Goal: Information Seeking & Learning: Check status

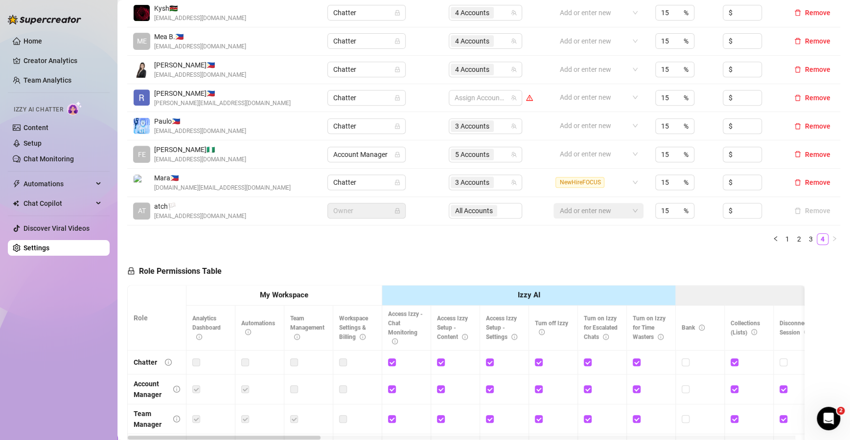
scroll to position [239, 0]
click at [70, 80] on link "Team Analytics" at bounding box center [47, 80] width 48 height 8
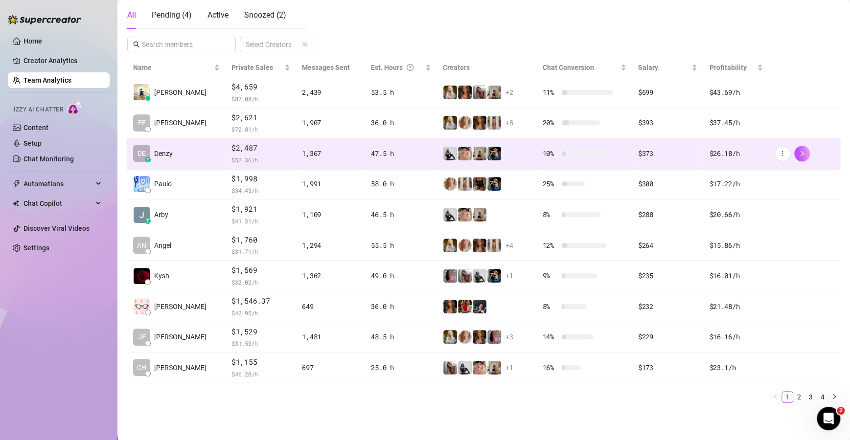
scroll to position [174, 0]
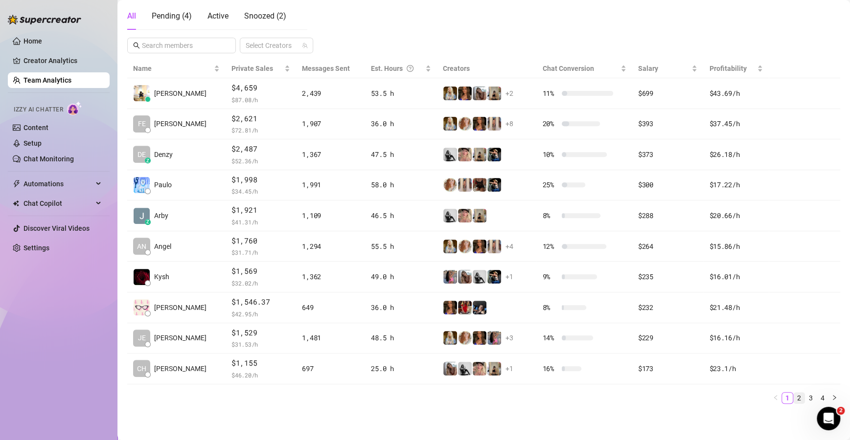
click at [793, 398] on link "2" at bounding box center [798, 398] width 11 height 11
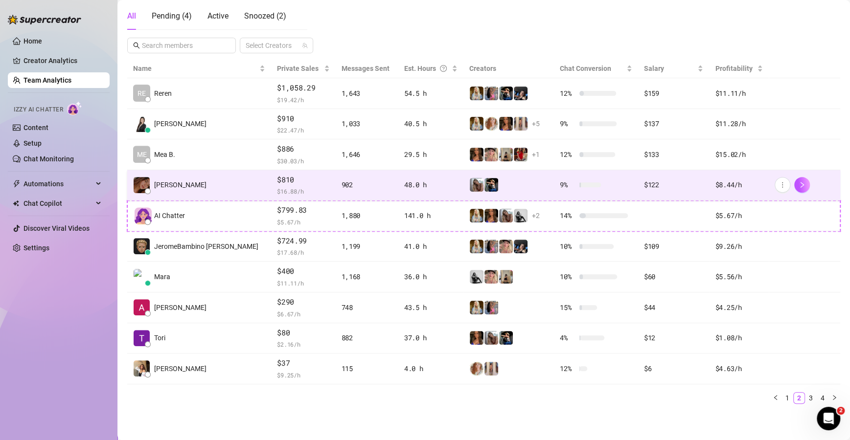
click at [277, 189] on span "$ 16.88 /h" at bounding box center [303, 191] width 52 height 10
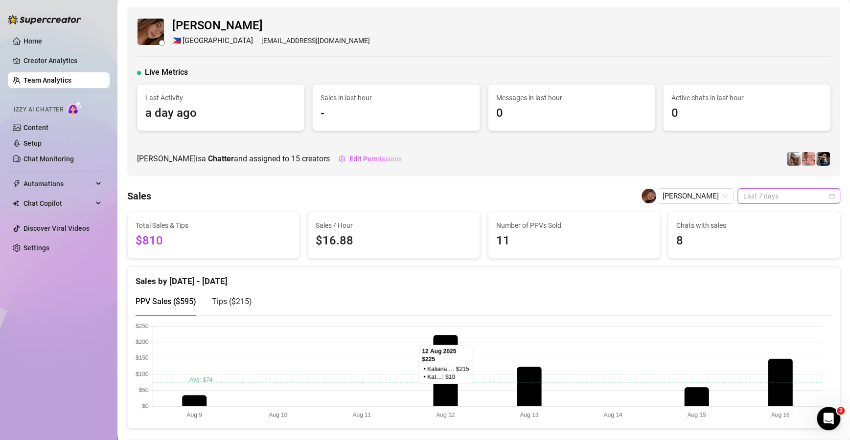
click at [761, 199] on span "Last 7 days" at bounding box center [788, 196] width 91 height 15
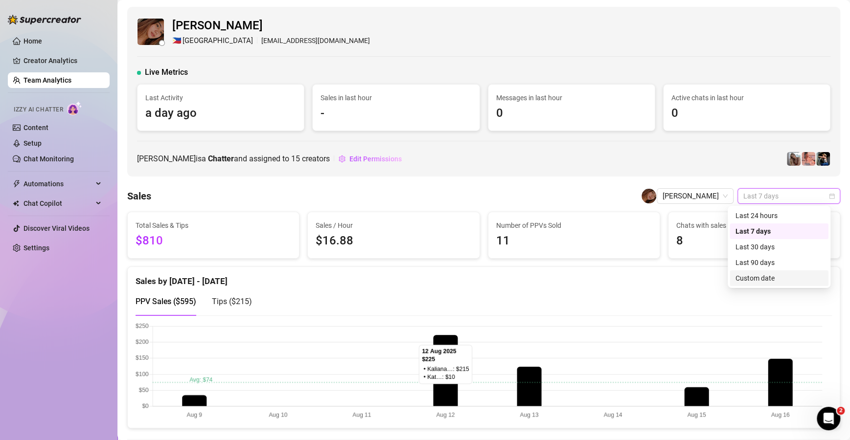
click at [741, 273] on div "Custom date" at bounding box center [778, 278] width 87 height 11
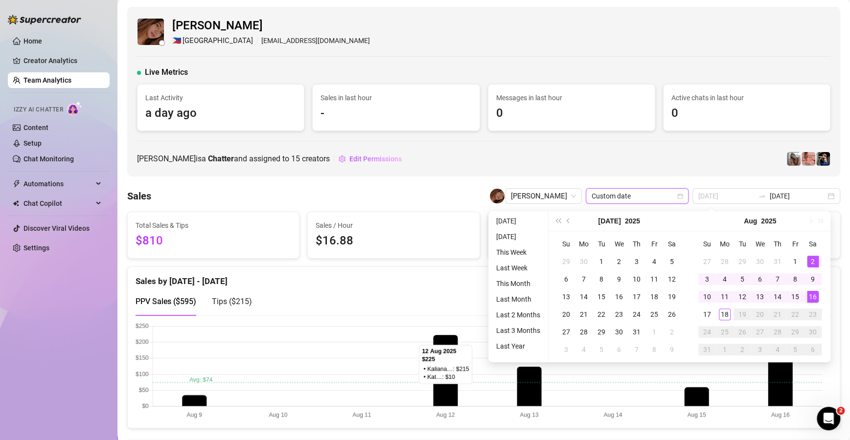
type input "[DATE]"
click at [813, 258] on div "2" at bounding box center [813, 262] width 12 height 12
type input "[DATE]"
click at [789, 277] on div "8" at bounding box center [795, 279] width 12 height 12
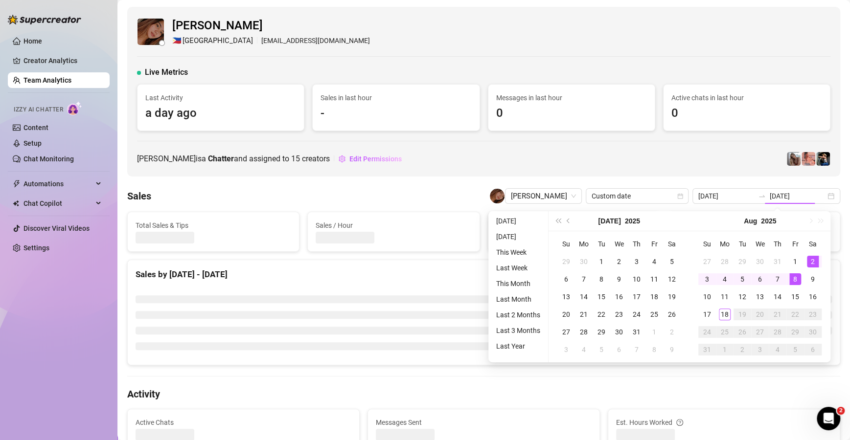
type input "[DATE]"
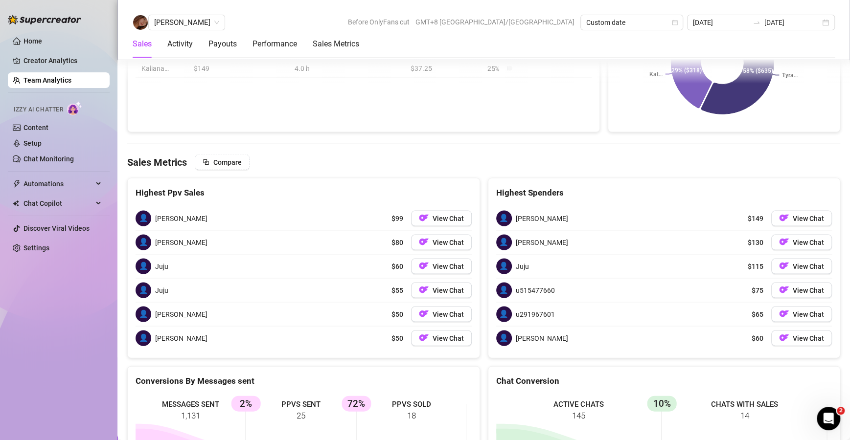
scroll to position [1137, 0]
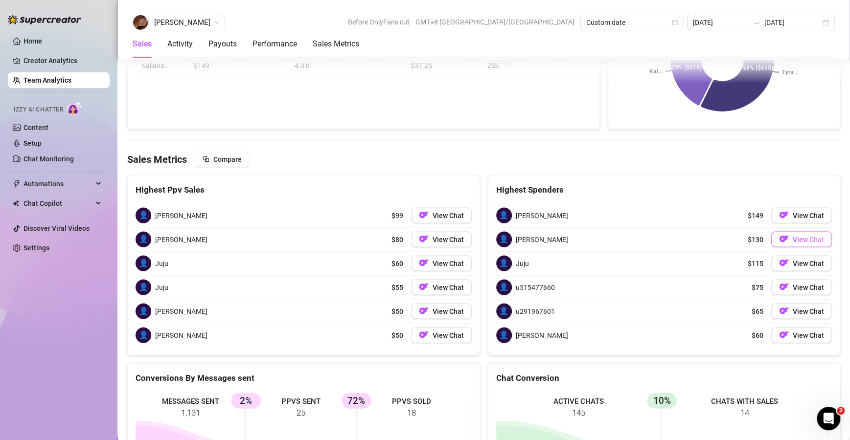
click at [792, 236] on span "View Chat" at bounding box center [807, 239] width 31 height 8
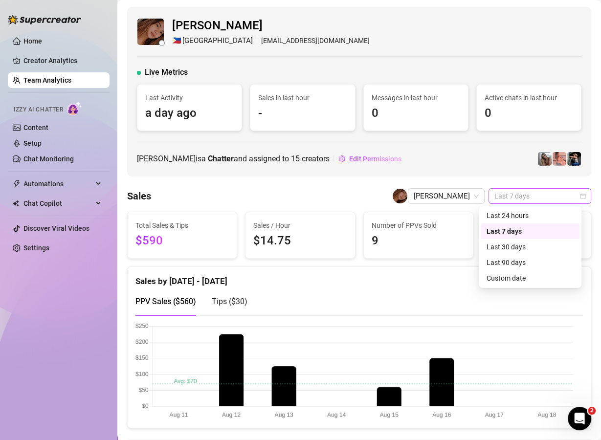
click at [524, 197] on span "Last 7 days" at bounding box center [540, 196] width 91 height 15
click at [522, 278] on div "Custom date" at bounding box center [530, 278] width 87 height 11
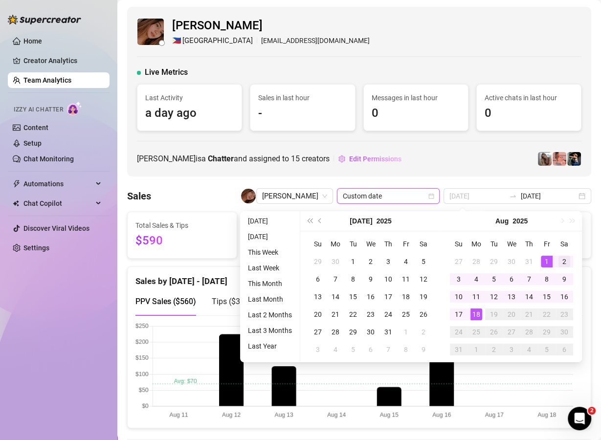
type input "[DATE]"
click at [561, 264] on div "2" at bounding box center [565, 262] width 12 height 12
type input "[DATE]"
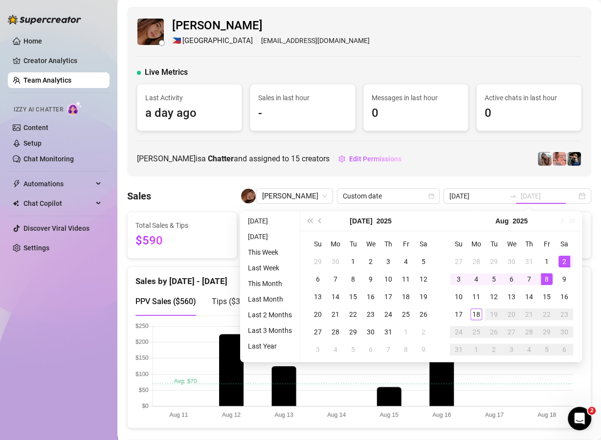
click at [545, 277] on div "8" at bounding box center [547, 279] width 12 height 12
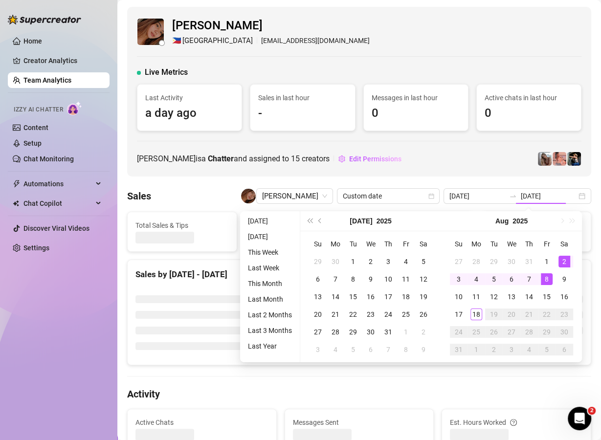
type input "[DATE]"
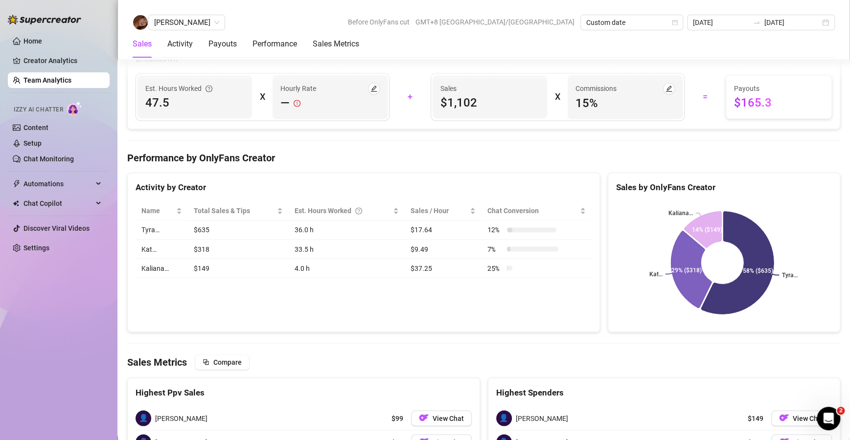
scroll to position [1070, 0]
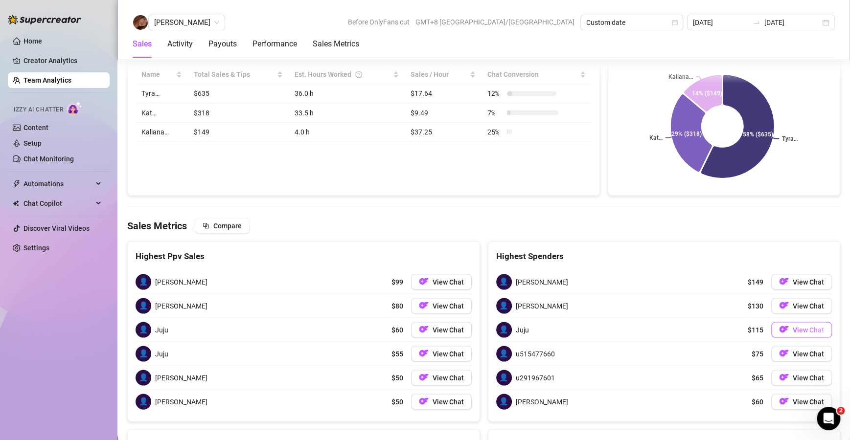
click at [601, 333] on button "View Chat" at bounding box center [801, 330] width 61 height 16
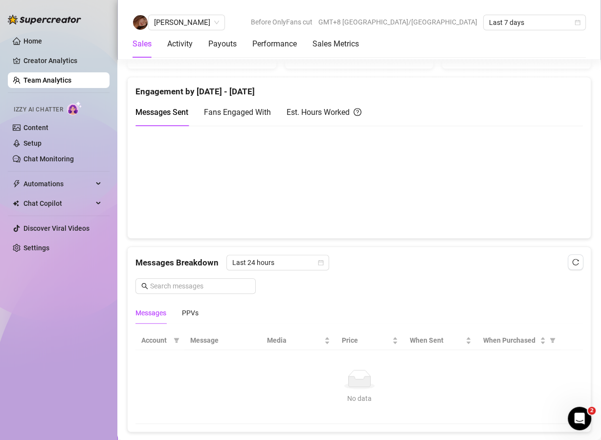
scroll to position [450, 0]
click at [177, 221] on canvas at bounding box center [355, 183] width 438 height 98
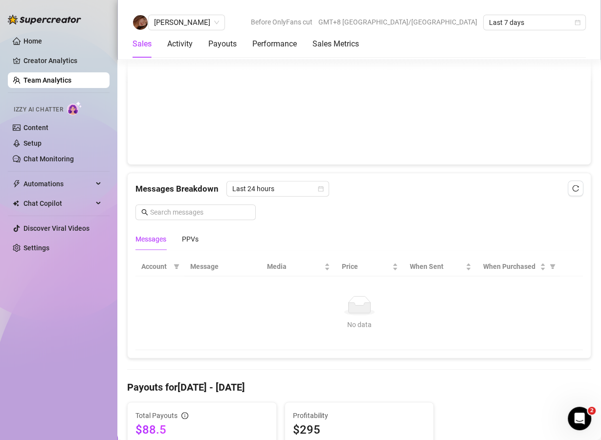
scroll to position [525, 0]
click at [319, 187] on icon "calendar" at bounding box center [321, 188] width 6 height 6
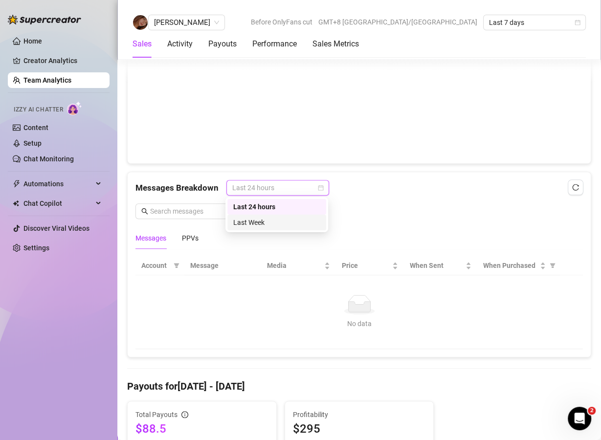
click at [287, 222] on div "Last Week" at bounding box center [276, 222] width 87 height 11
